Goal: Task Accomplishment & Management: Use online tool/utility

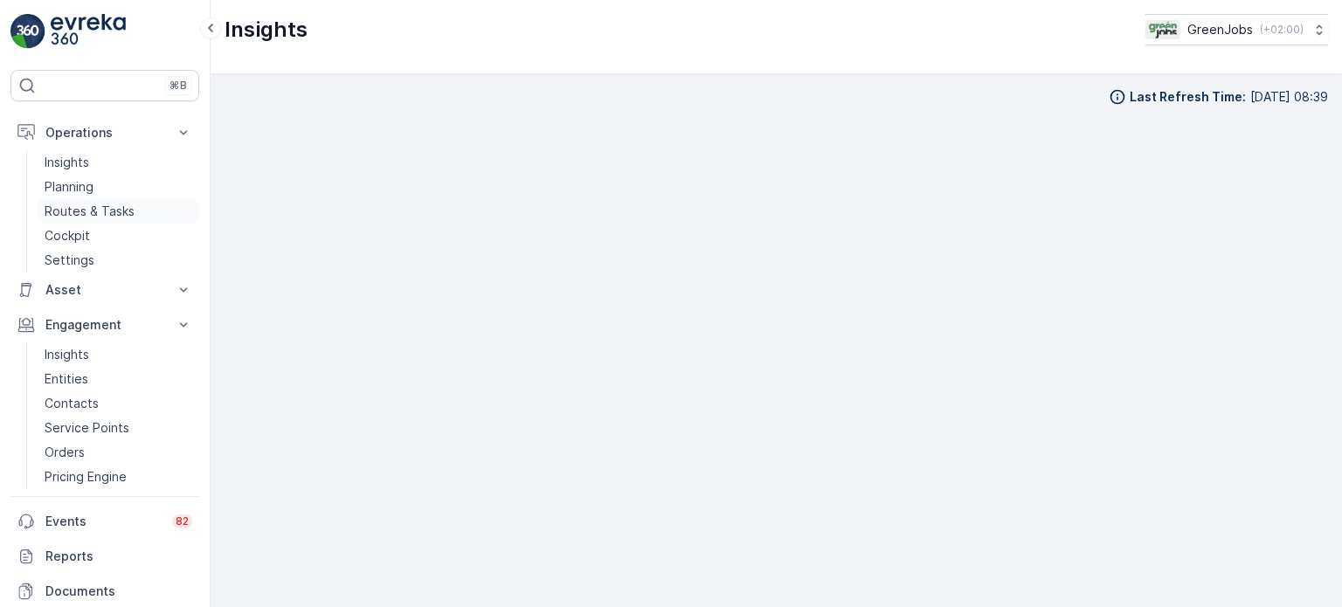
scroll to position [14, 0]
click at [112, 204] on p "Routes & Tasks" at bounding box center [90, 211] width 90 height 17
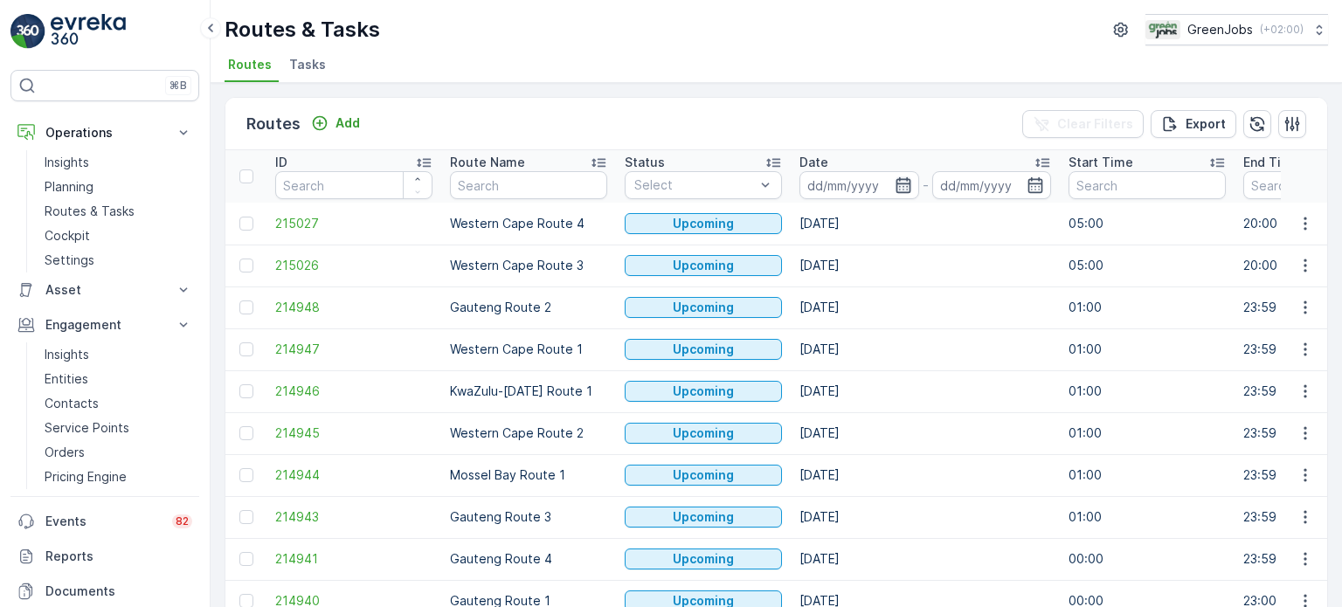
click at [903, 187] on icon "button" at bounding box center [903, 184] width 17 height 17
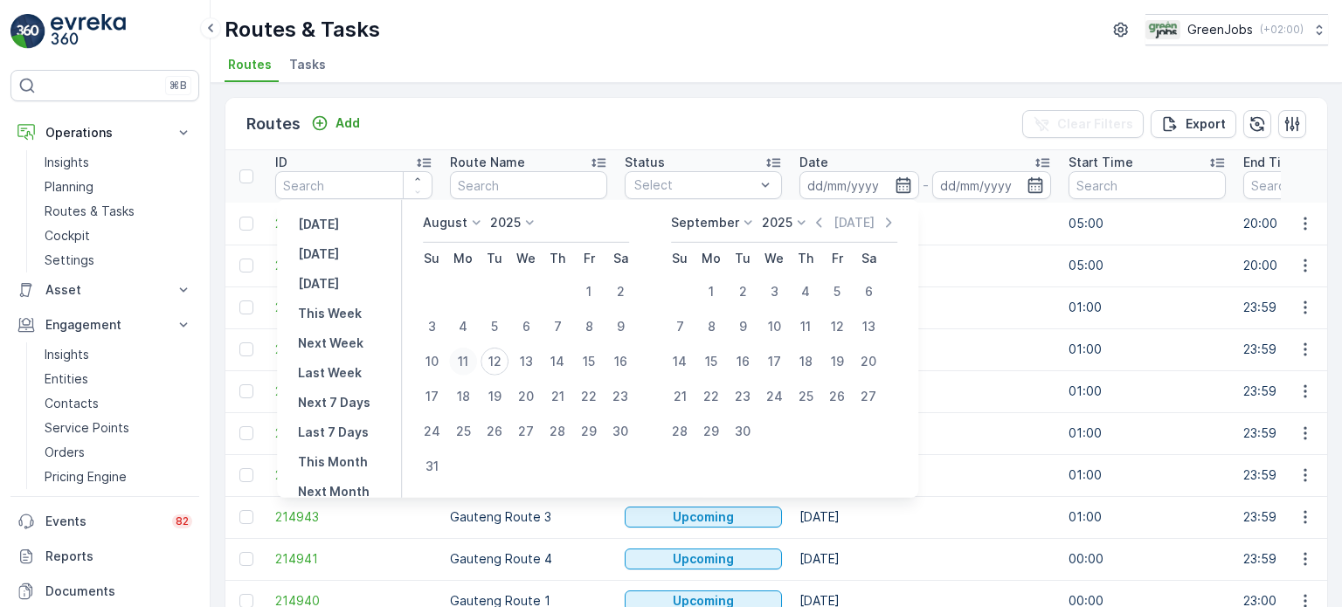
click at [476, 361] on div "11" at bounding box center [463, 362] width 28 height 28
type input "[DATE]"
click at [476, 361] on div "11" at bounding box center [463, 362] width 28 height 28
type input "[DATE]"
click at [476, 361] on div "11" at bounding box center [463, 362] width 28 height 28
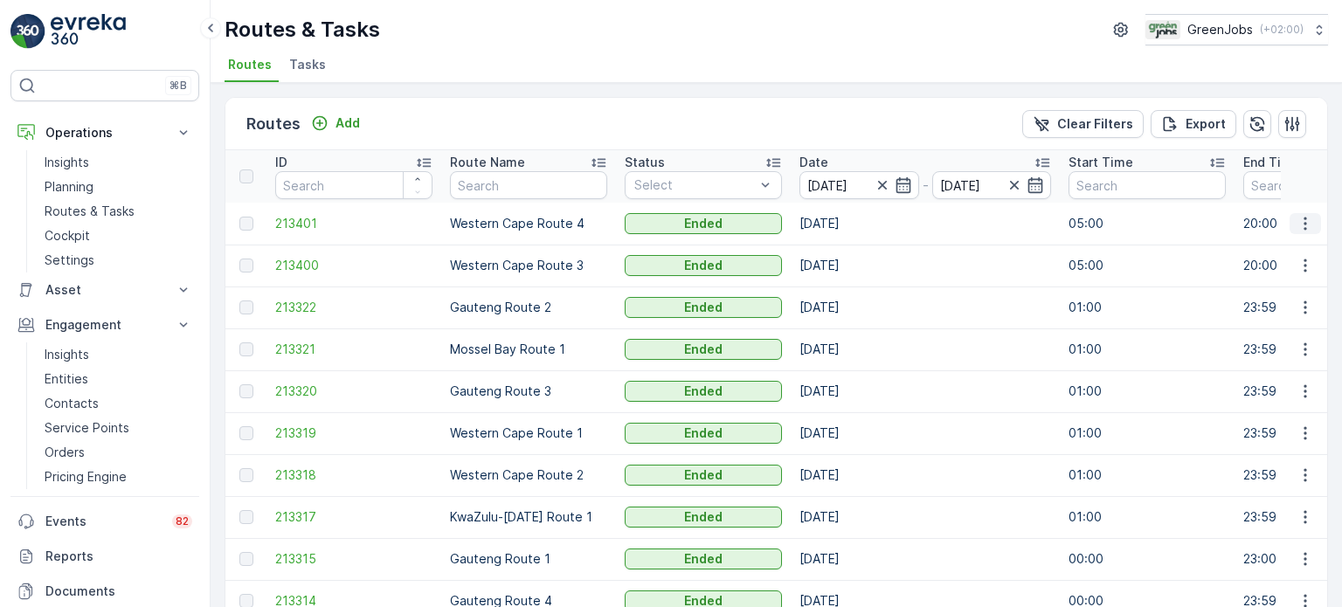
click at [1300, 219] on icon "button" at bounding box center [1305, 223] width 17 height 17
click at [1253, 247] on span "See More Details" at bounding box center [1264, 247] width 101 height 17
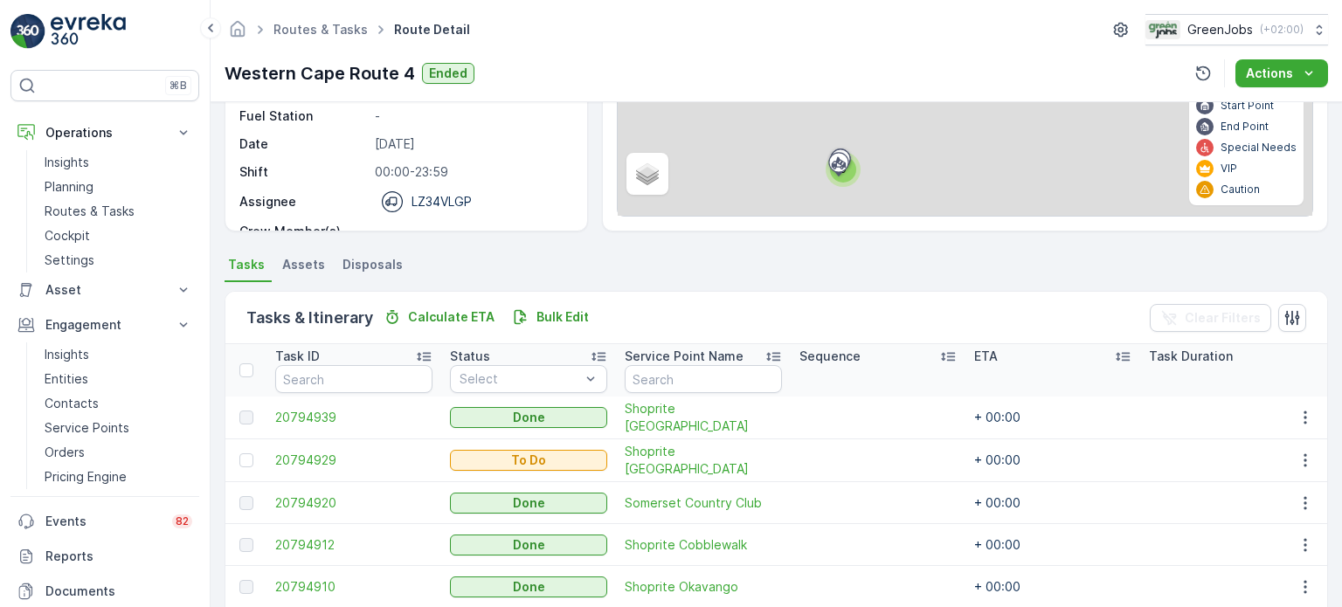
scroll to position [437, 0]
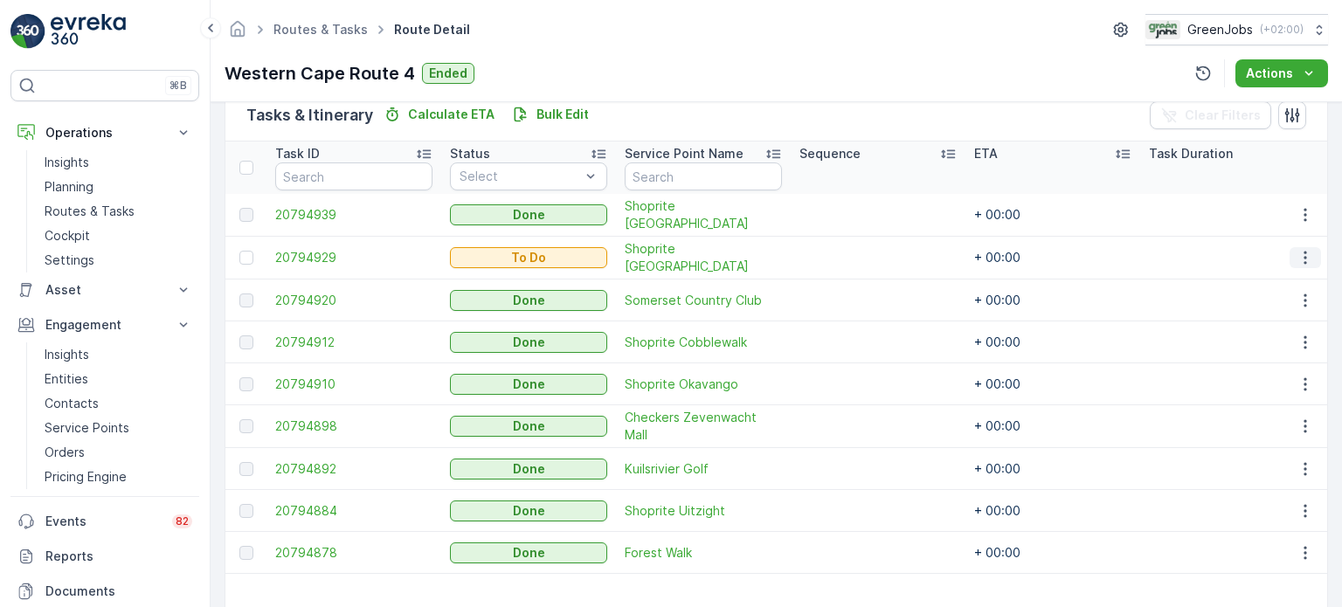
click at [1297, 249] on icon "button" at bounding box center [1305, 257] width 17 height 17
click at [1285, 277] on span "See More Details" at bounding box center [1268, 281] width 101 height 17
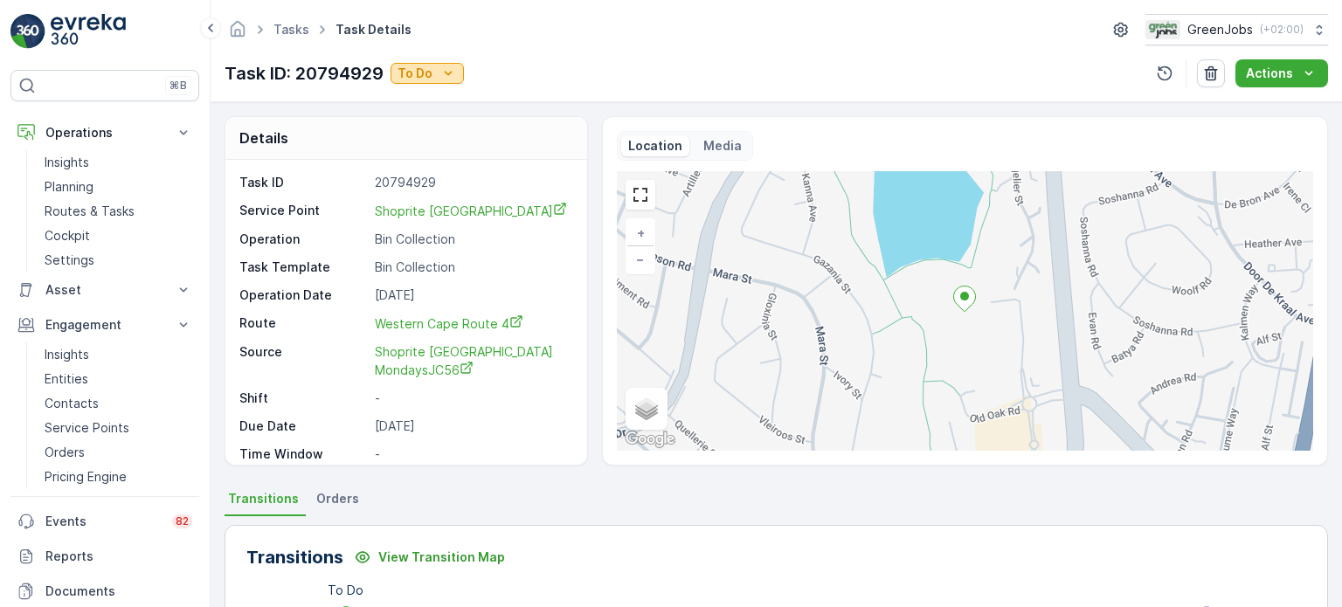
click at [433, 74] on div "To Do" at bounding box center [427, 73] width 59 height 17
click at [426, 76] on p "To Do" at bounding box center [415, 73] width 35 height 17
click at [428, 93] on span "Done" at bounding box center [417, 98] width 31 height 17
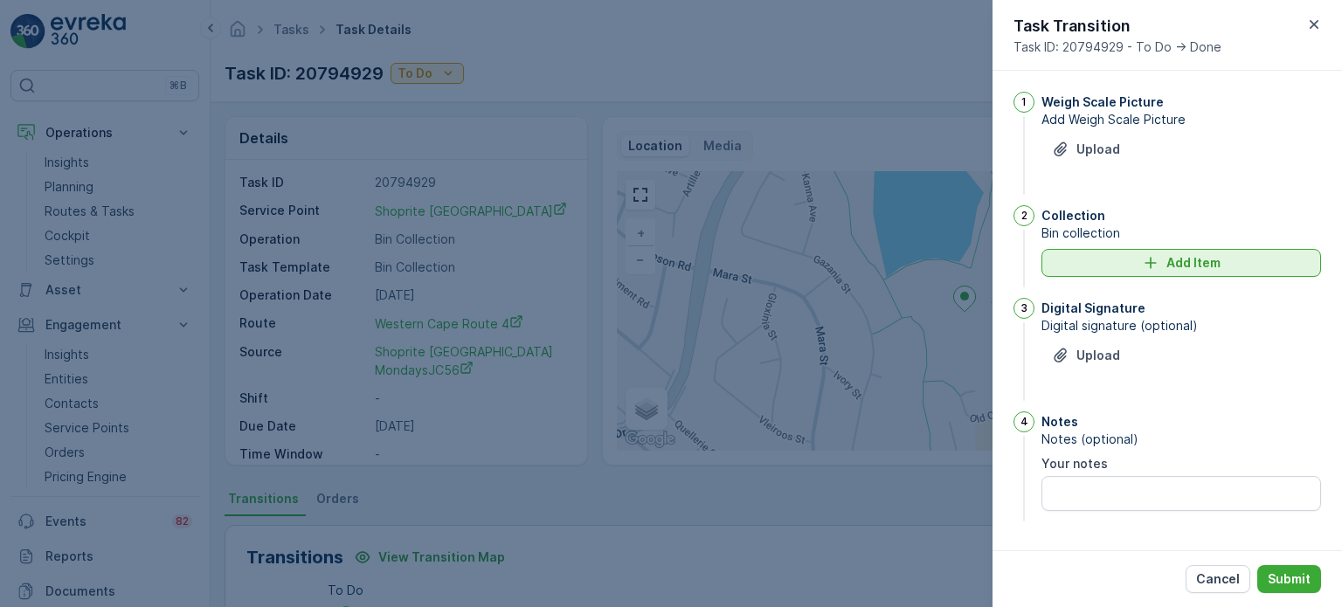
click at [1139, 259] on div "Add Item" at bounding box center [1181, 262] width 259 height 17
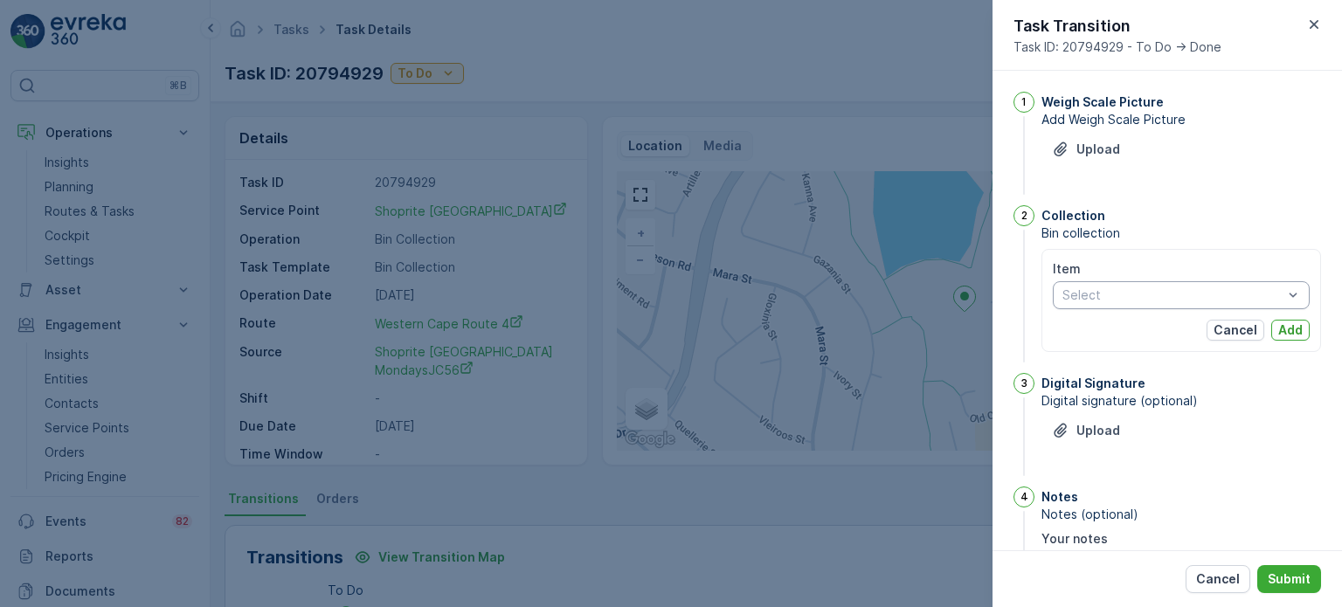
click at [1120, 301] on div at bounding box center [1173, 295] width 224 height 14
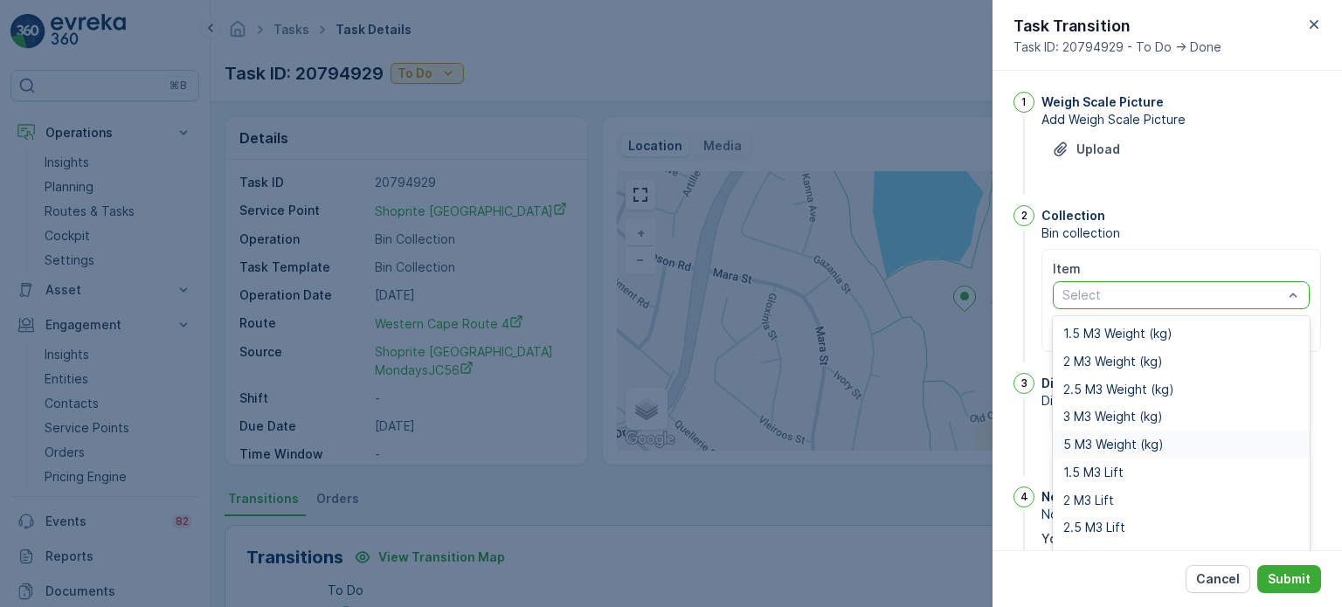
click at [1087, 439] on span "5 M3 Weight (kg)" at bounding box center [1113, 445] width 100 height 14
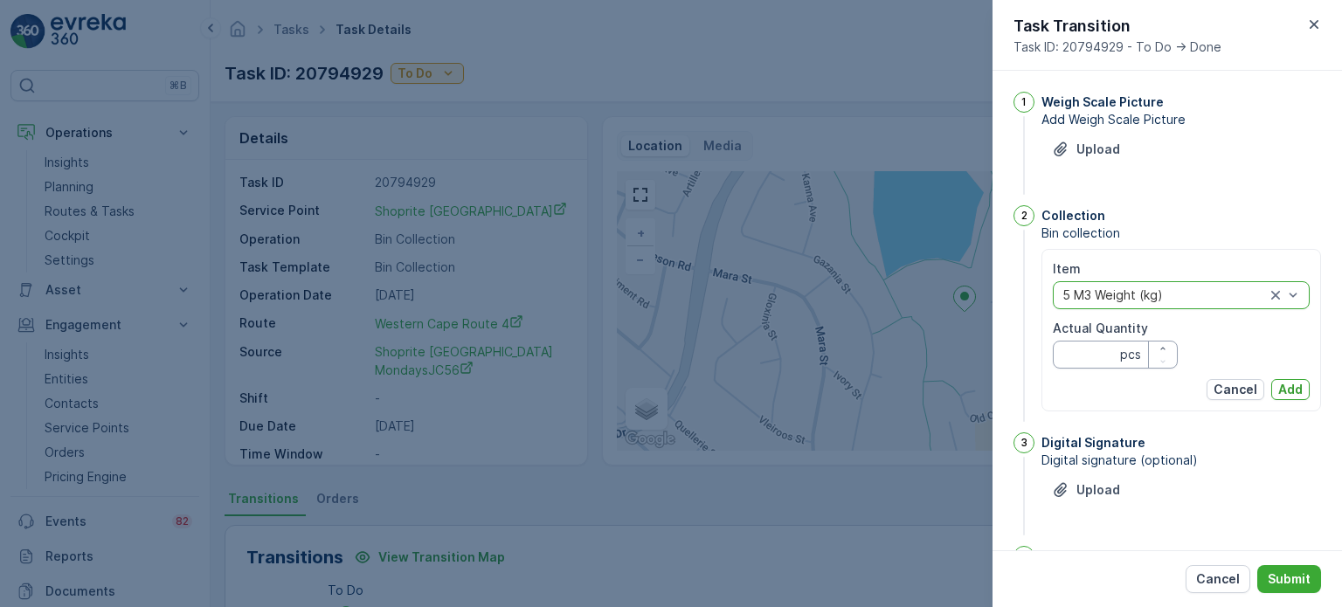
click at [1087, 349] on Quantity "Actual Quantity" at bounding box center [1115, 355] width 125 height 28
type Quantity "453"
click at [1285, 387] on p "Add" at bounding box center [1290, 389] width 24 height 17
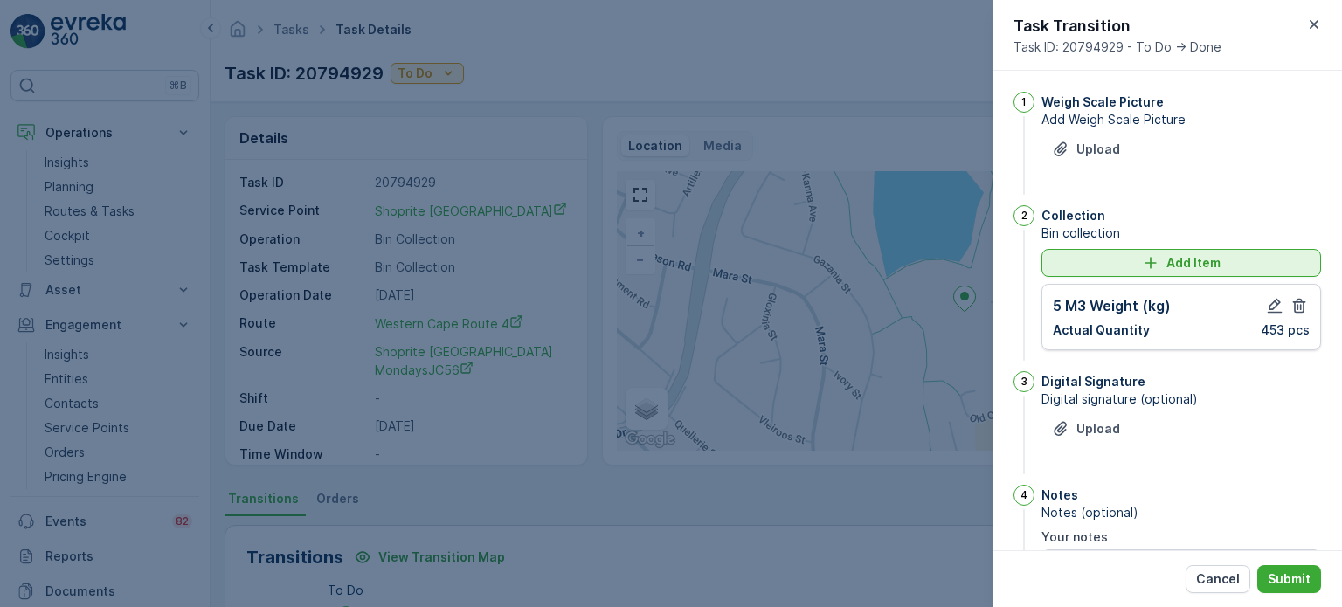
click at [1138, 261] on div "Add Item" at bounding box center [1181, 262] width 259 height 17
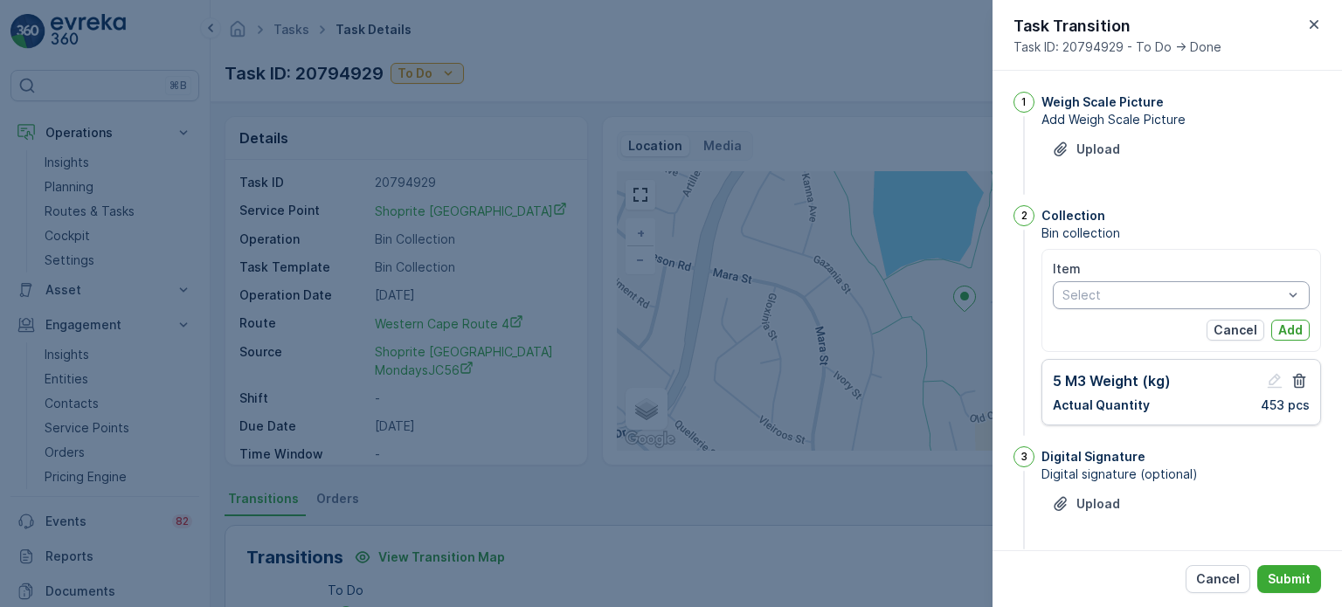
click at [1110, 296] on div at bounding box center [1173, 295] width 224 height 14
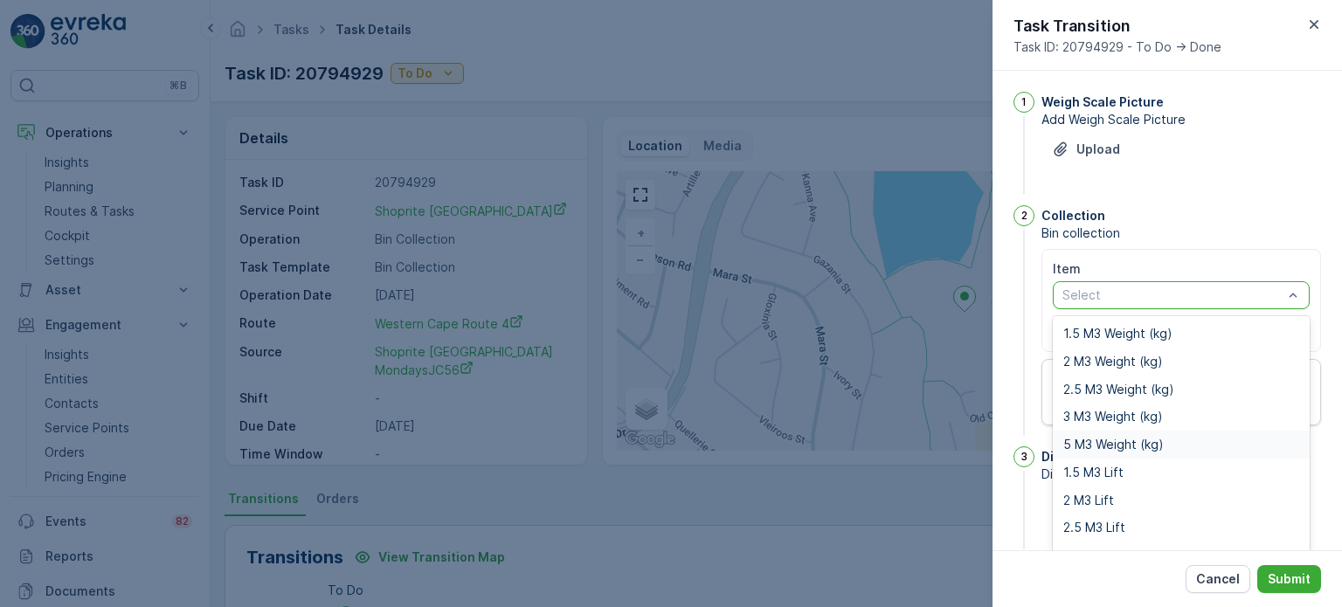
click at [1101, 439] on span "5 M3 Weight (kg)" at bounding box center [1113, 445] width 100 height 14
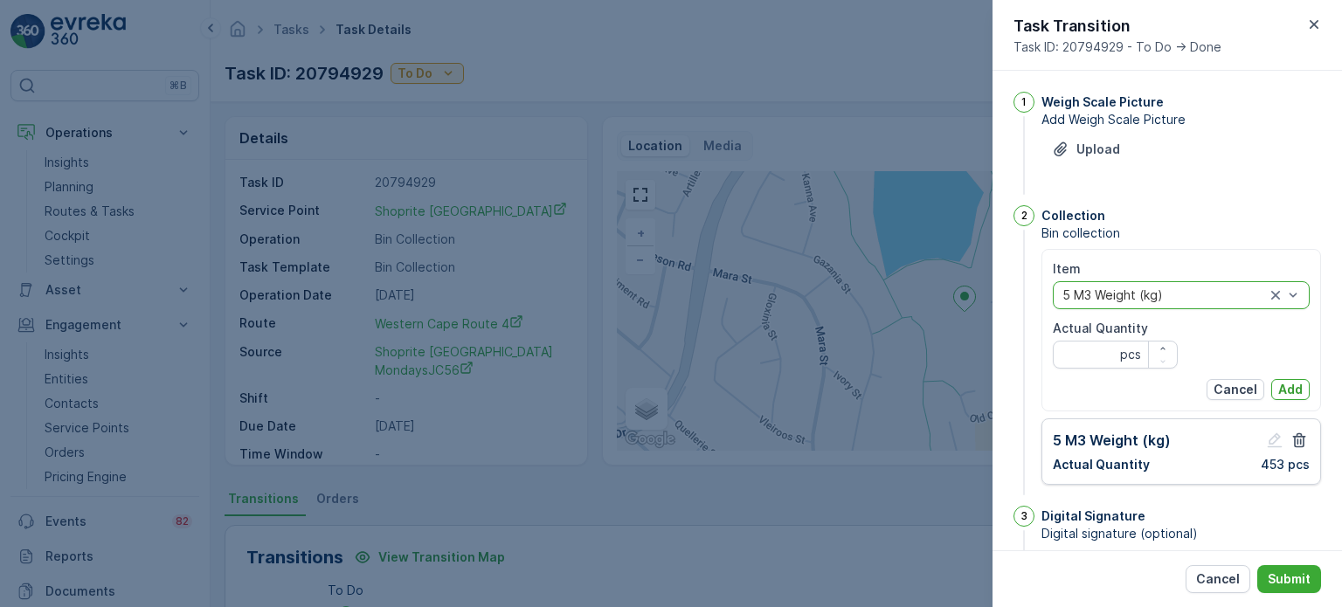
click at [1092, 370] on div "Item option 5 M3 Weight (kg), selected. 5 M3 Weight (kg) Actual Quantity pcs Ca…" at bounding box center [1181, 330] width 257 height 140
click at [1088, 356] on Quantity "Actual Quantity" at bounding box center [1115, 355] width 125 height 28
type Quantity "201"
click at [1283, 384] on p "Add" at bounding box center [1290, 389] width 24 height 17
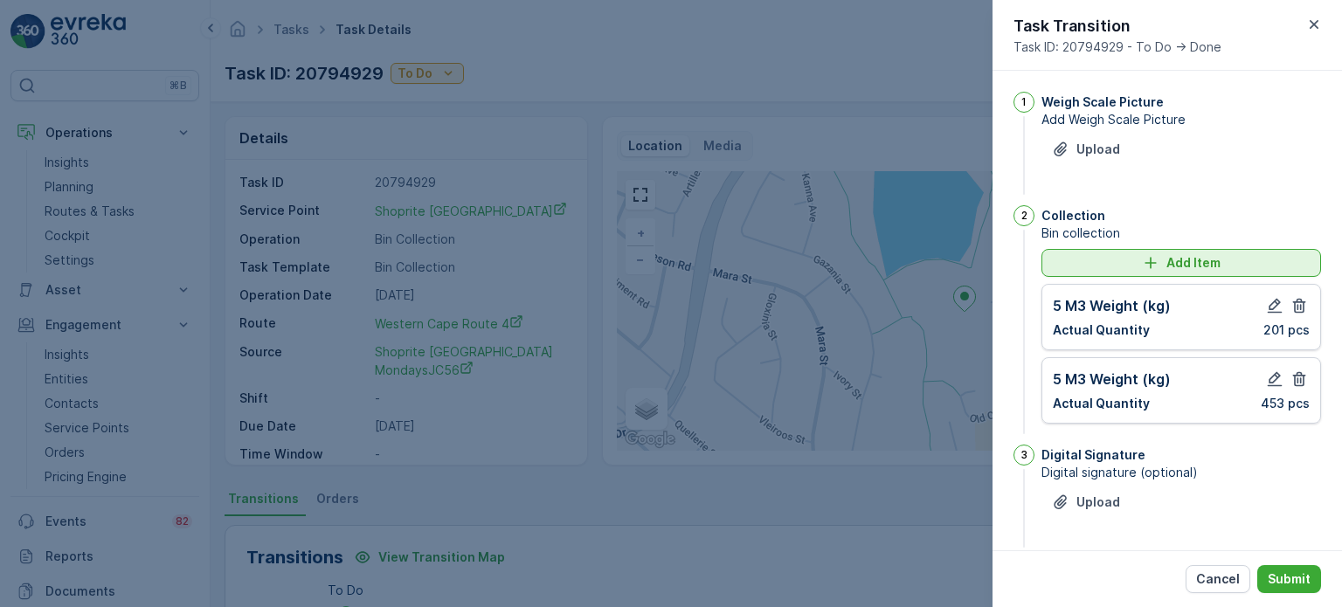
click at [1150, 267] on icon "Add Item" at bounding box center [1150, 262] width 17 height 17
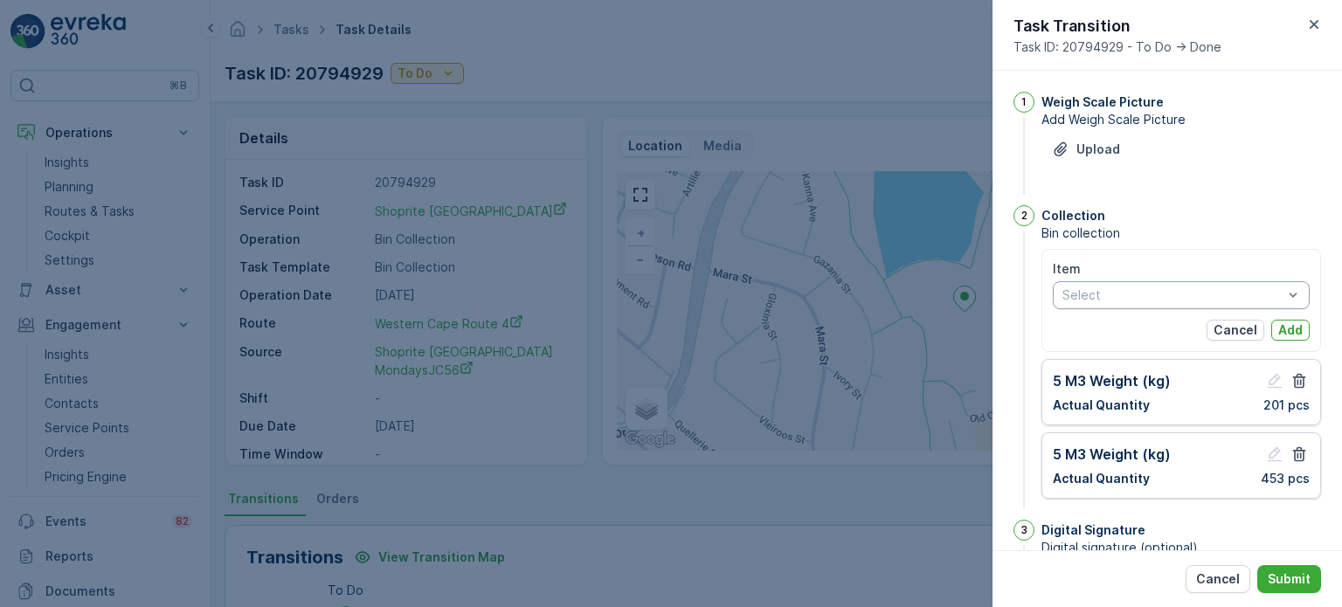
click at [1085, 294] on div at bounding box center [1173, 295] width 224 height 14
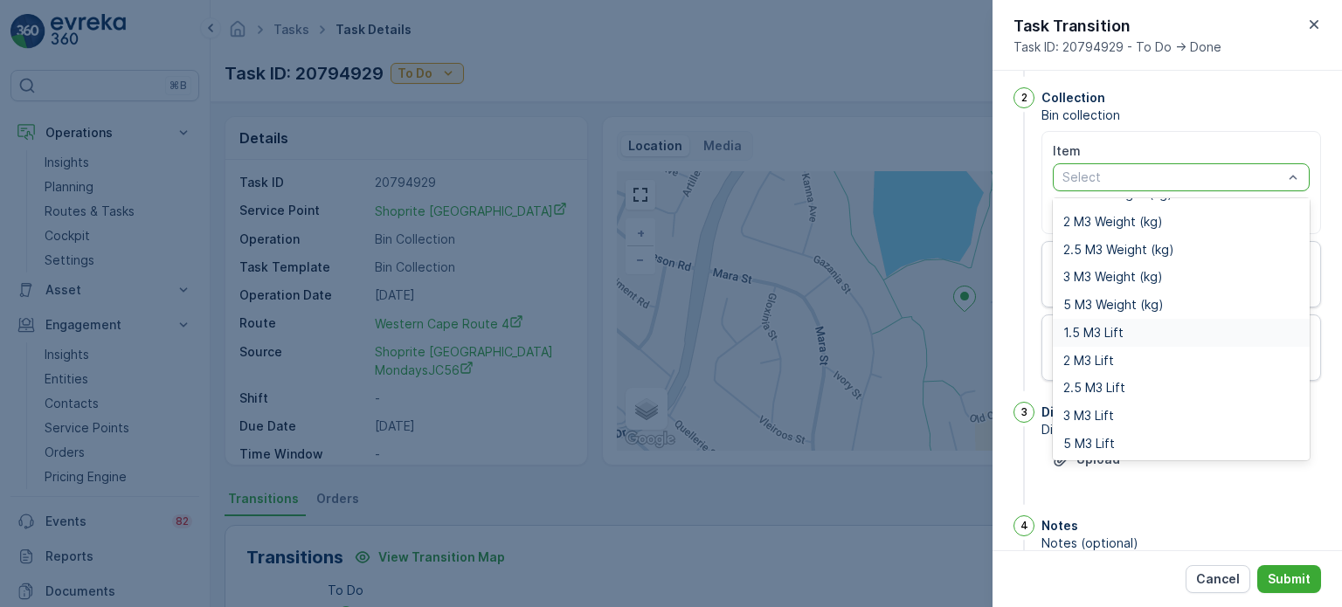
scroll to position [216, 0]
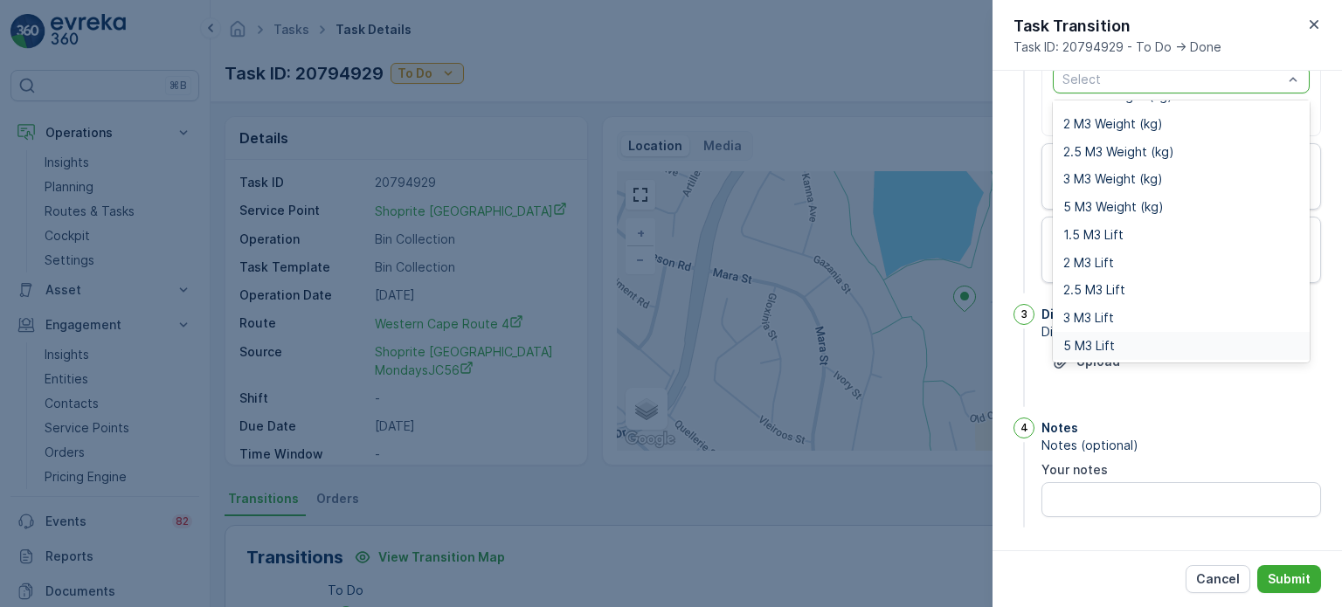
click at [1097, 343] on span "5 M3 Lift" at bounding box center [1089, 346] width 52 height 14
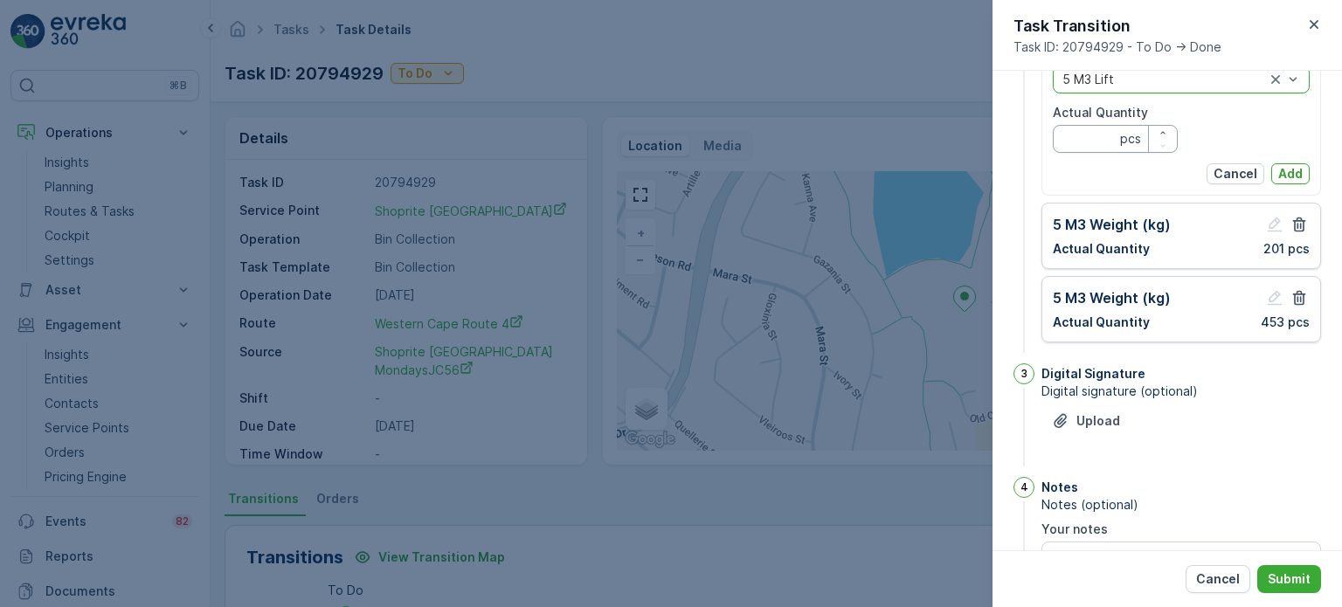
click at [1076, 148] on Quantity "Actual Quantity" at bounding box center [1115, 139] width 125 height 28
type Quantity "0"
click at [1283, 167] on p "Add" at bounding box center [1290, 173] width 24 height 17
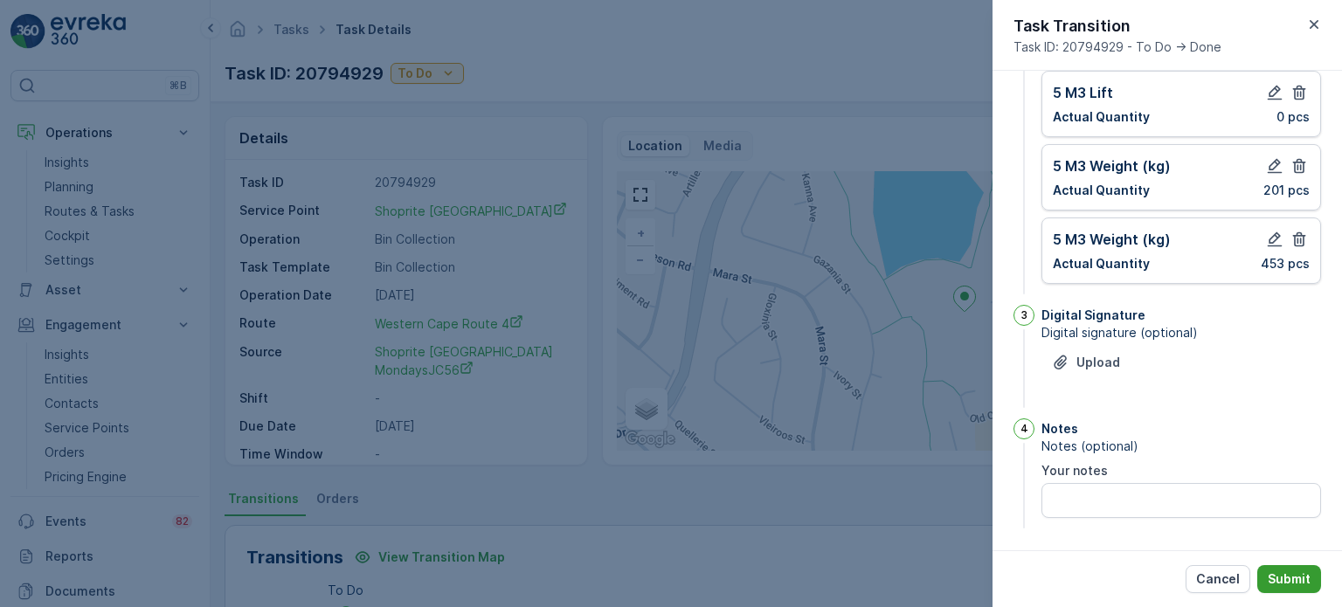
click at [1287, 574] on p "Submit" at bounding box center [1289, 579] width 43 height 17
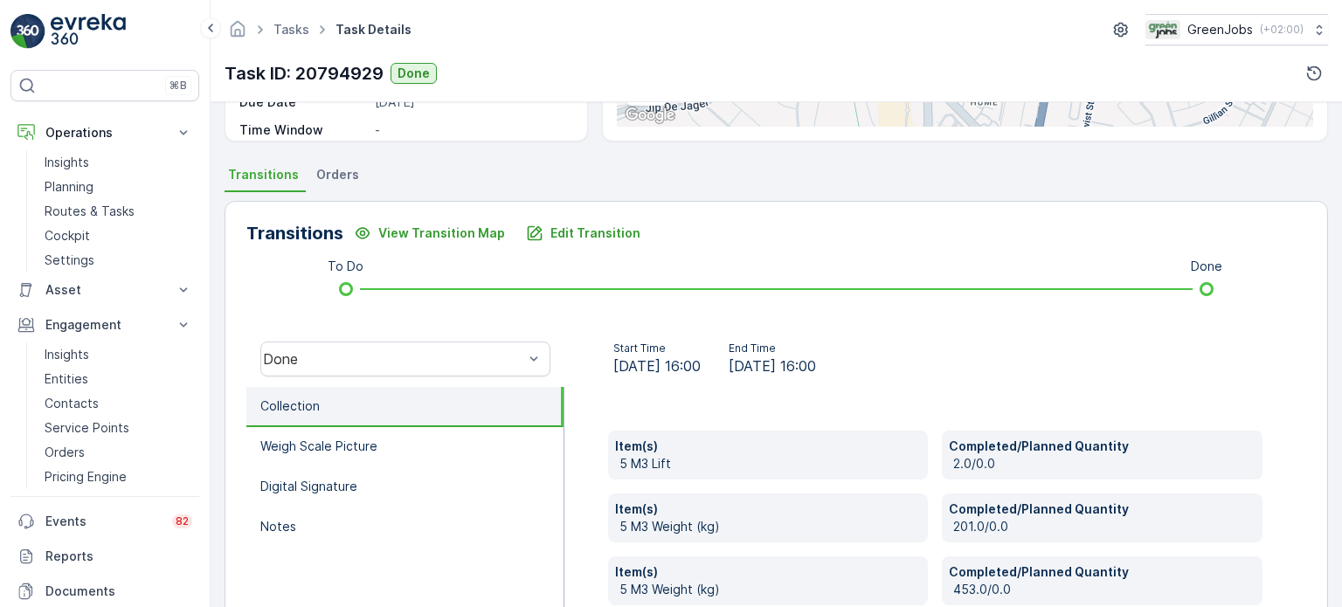
scroll to position [437, 0]
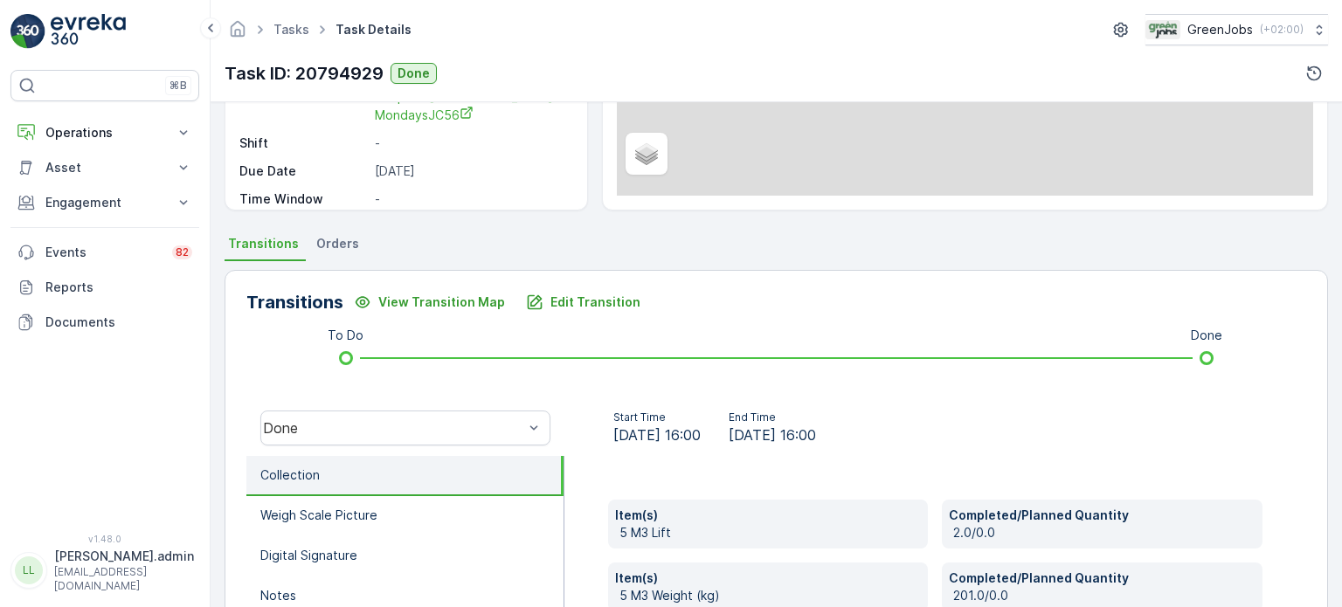
scroll to position [262, 0]
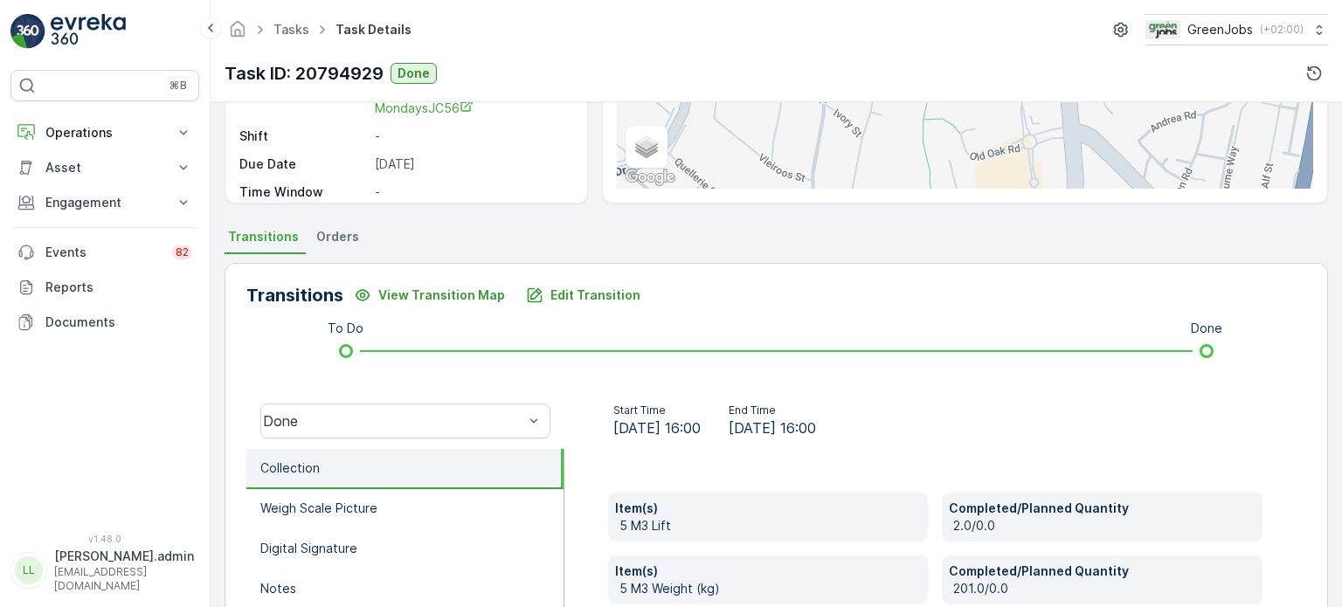
click at [325, 241] on span "Orders" at bounding box center [337, 236] width 43 height 17
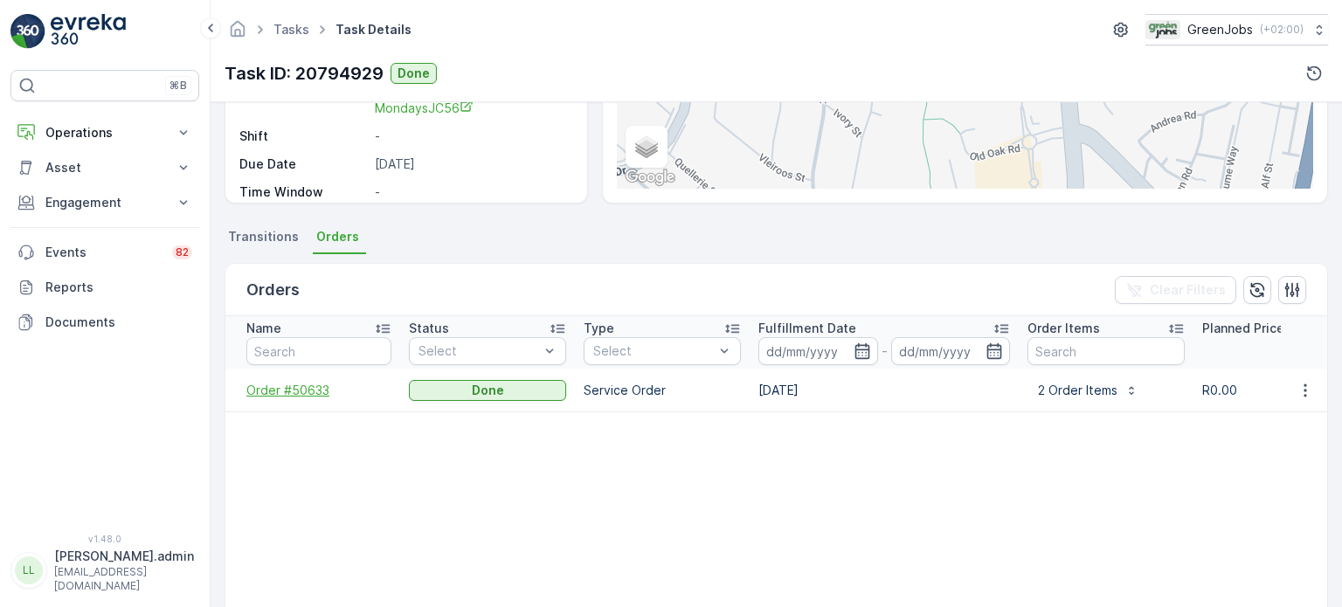
click at [305, 389] on span "Order #50633" at bounding box center [318, 390] width 145 height 17
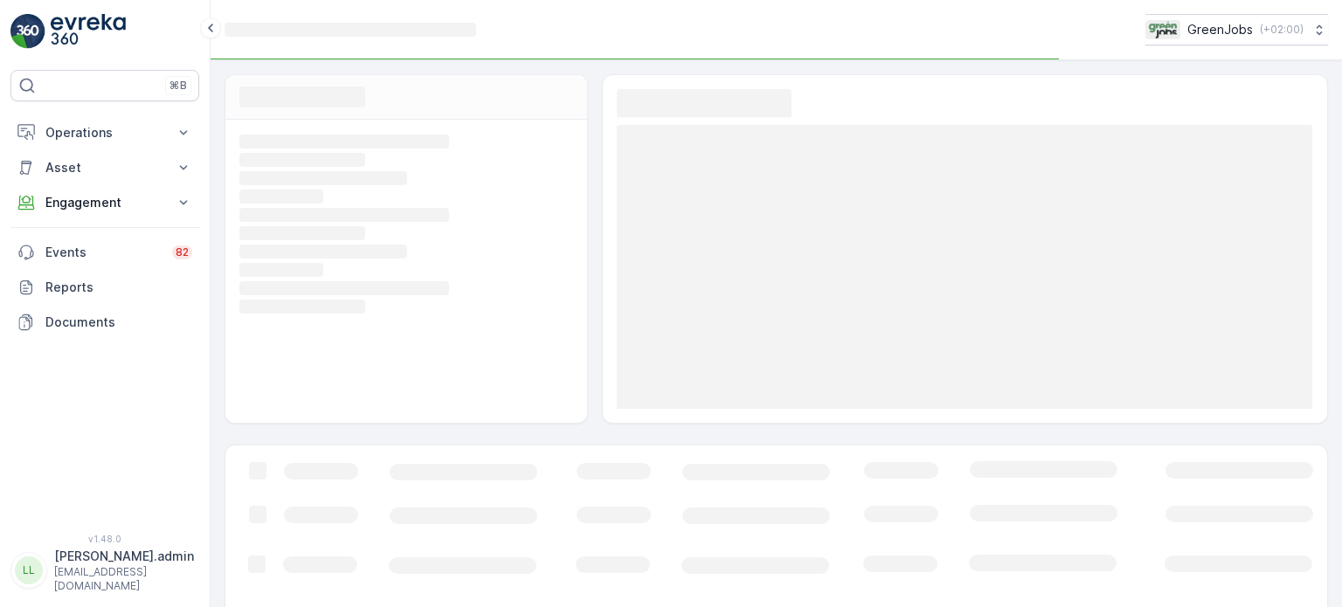
scroll to position [57, 0]
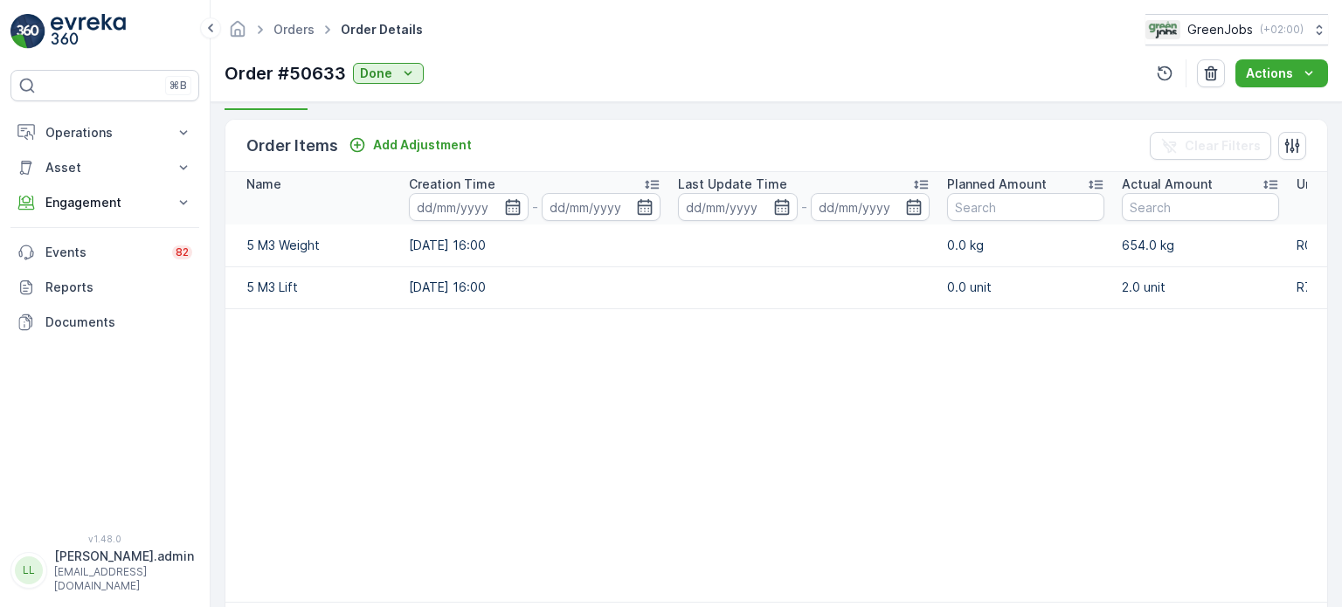
scroll to position [437, 0]
